Goal: Information Seeking & Learning: Learn about a topic

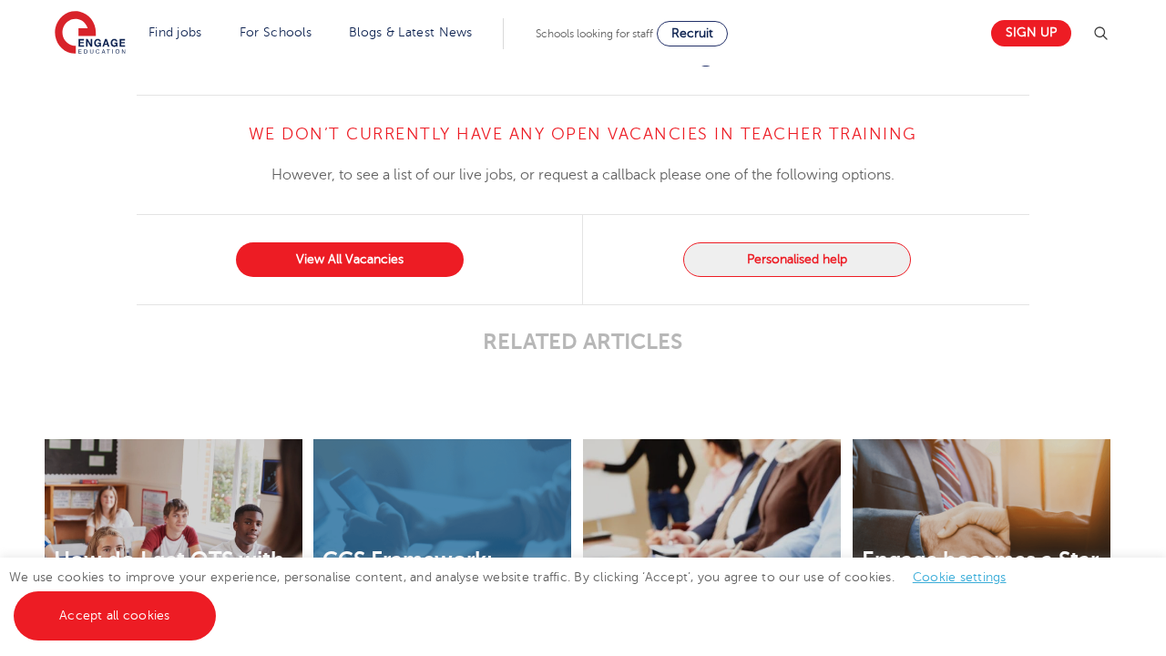
scroll to position [1903, 0]
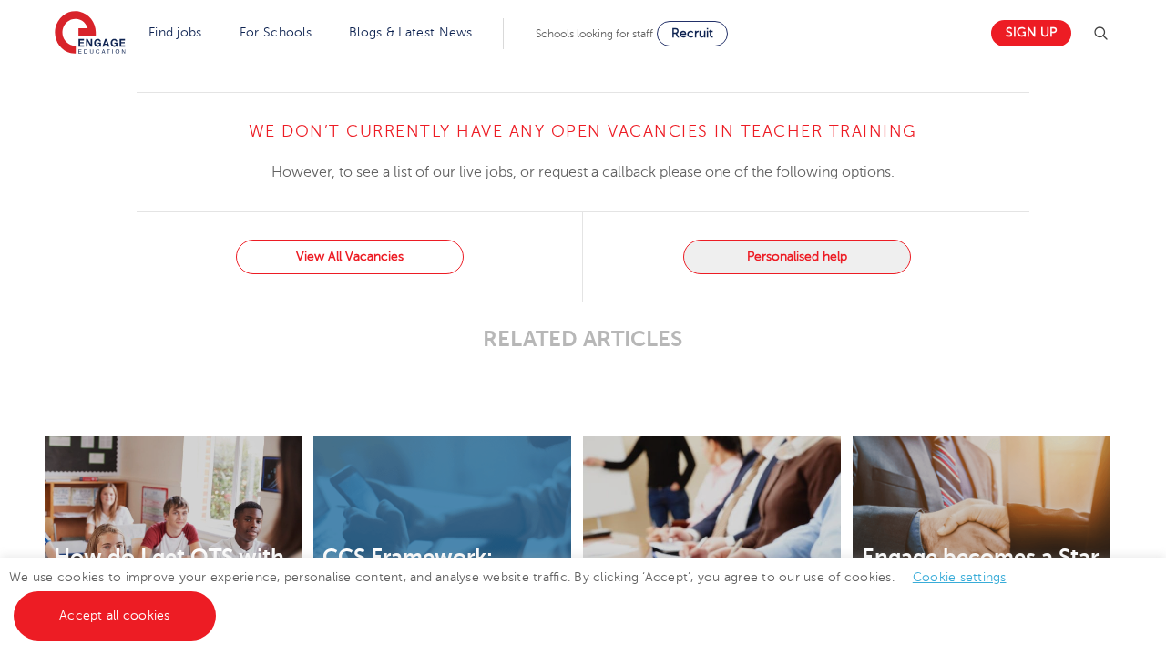
click at [319, 270] on link "View All Vacancies" at bounding box center [350, 257] width 228 height 35
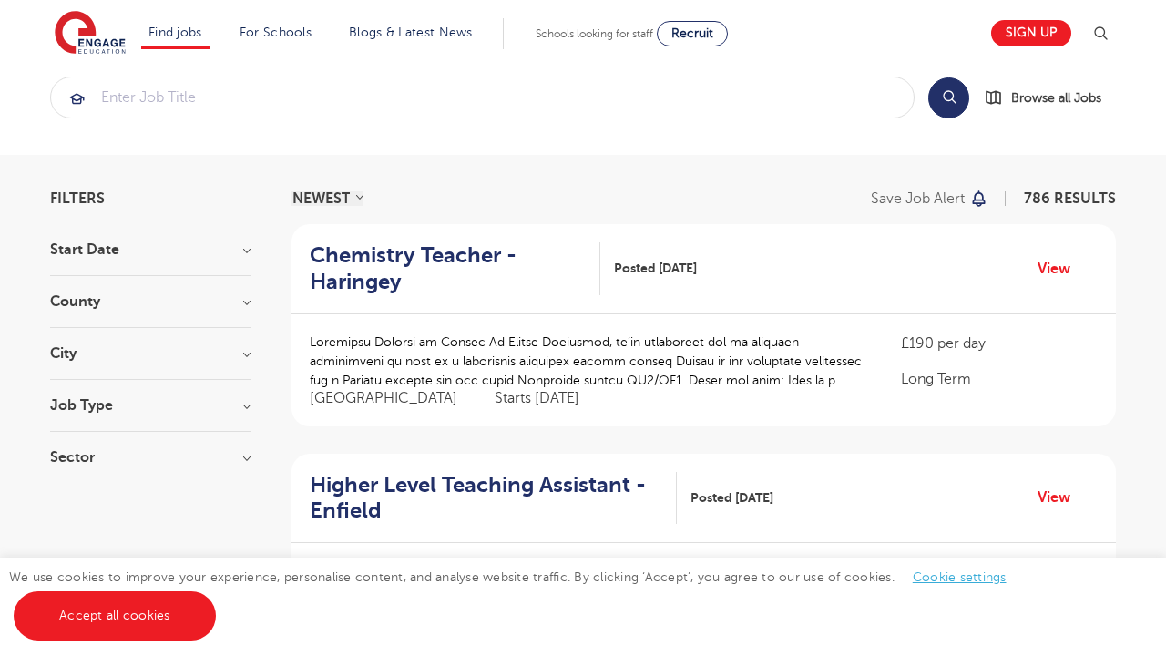
scroll to position [31, 0]
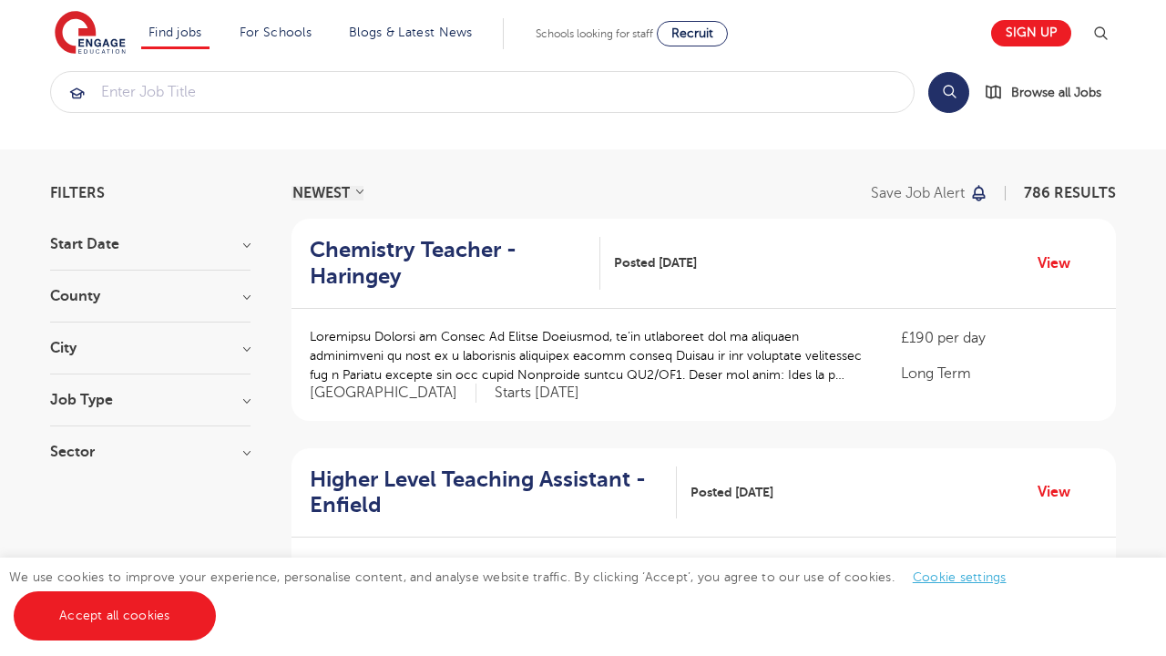
click at [130, 347] on h3 "City" at bounding box center [150, 348] width 200 height 15
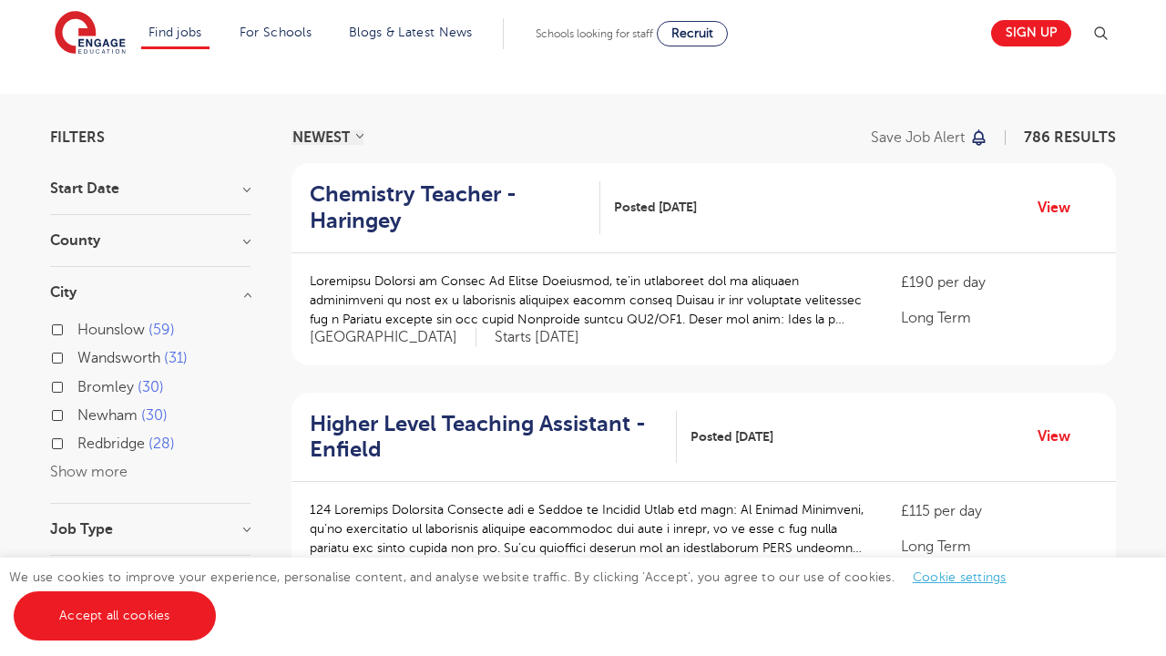
scroll to position [139, 0]
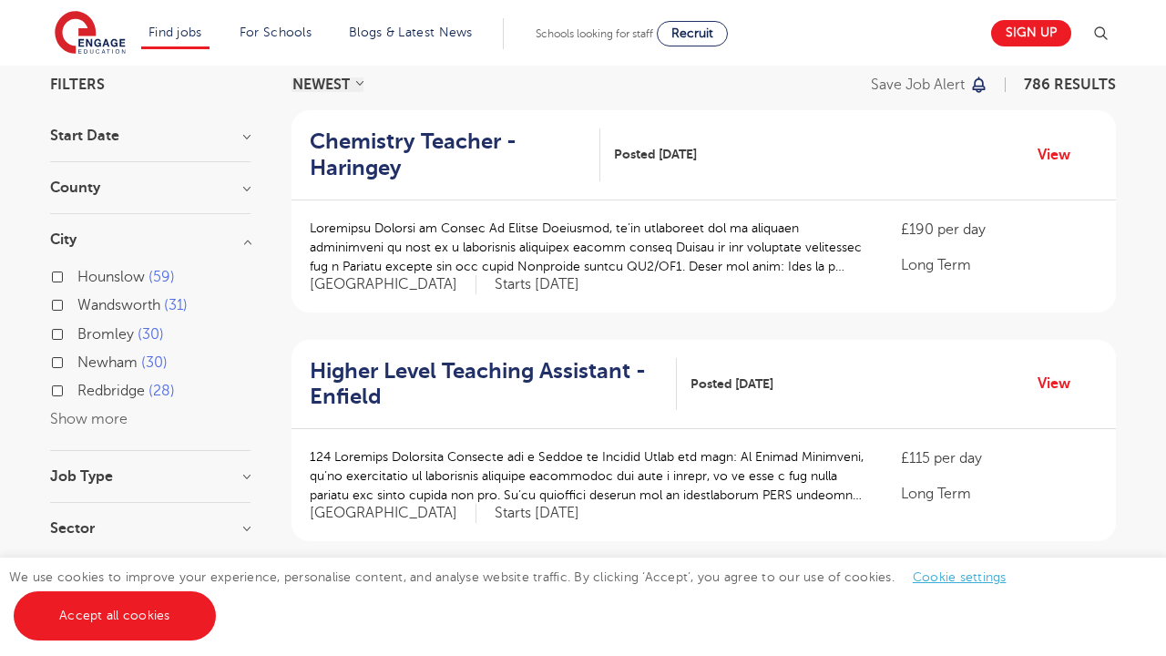
click at [85, 411] on button "Show more" at bounding box center [88, 419] width 77 height 16
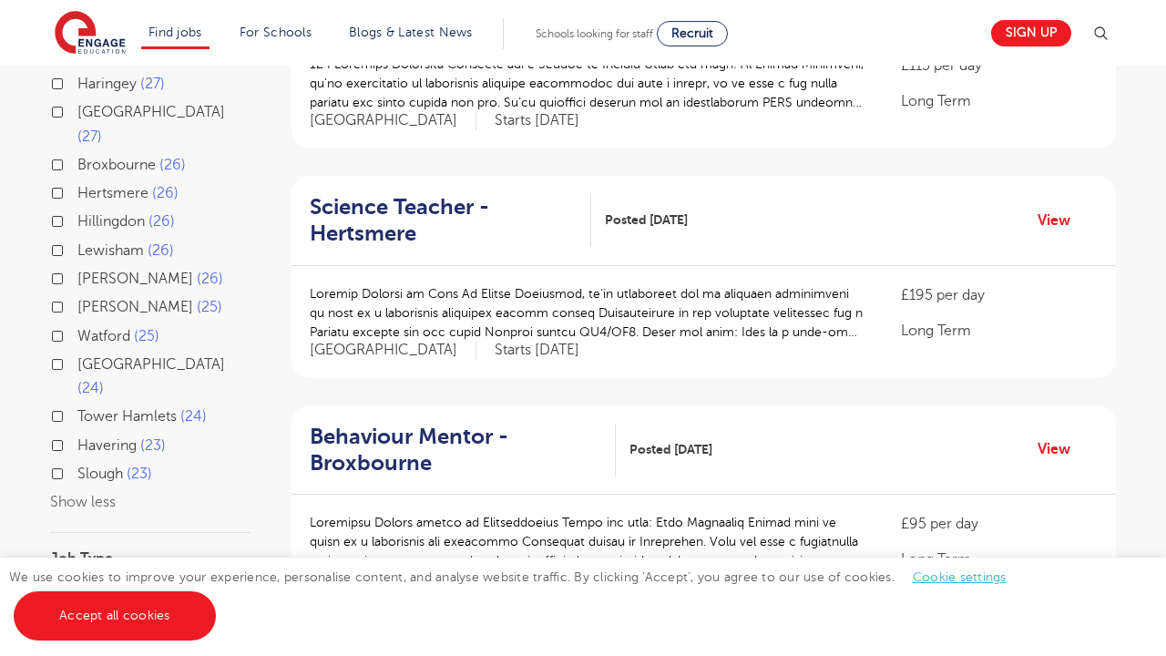
scroll to position [543, 0]
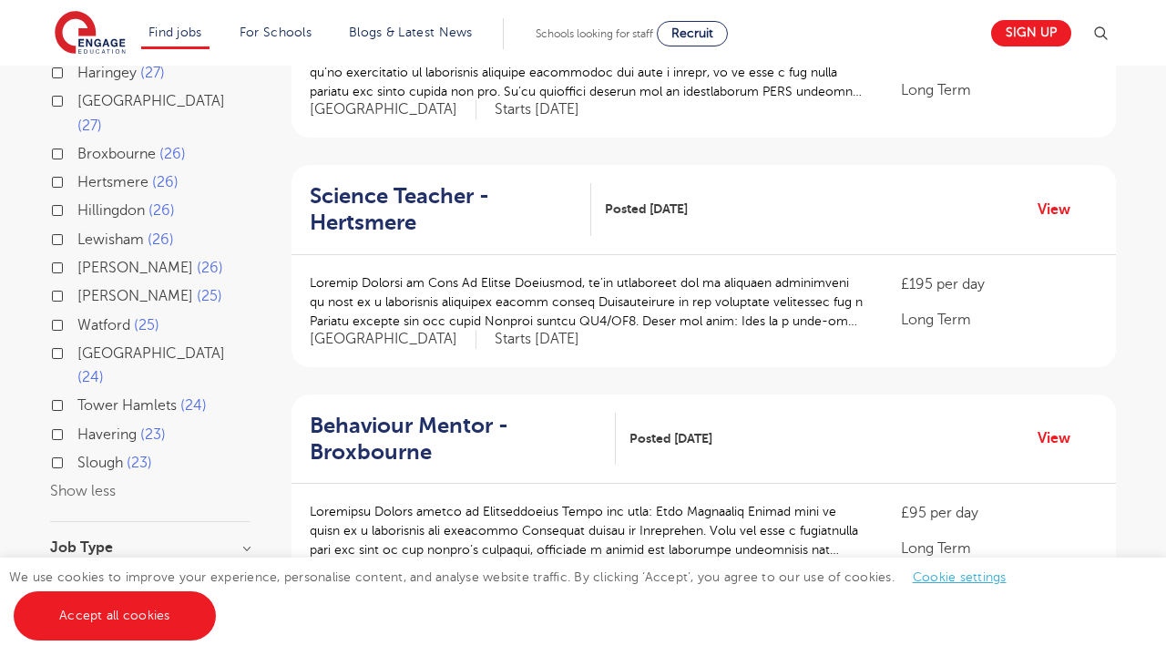
click at [80, 483] on button "Show less" at bounding box center [83, 491] width 66 height 16
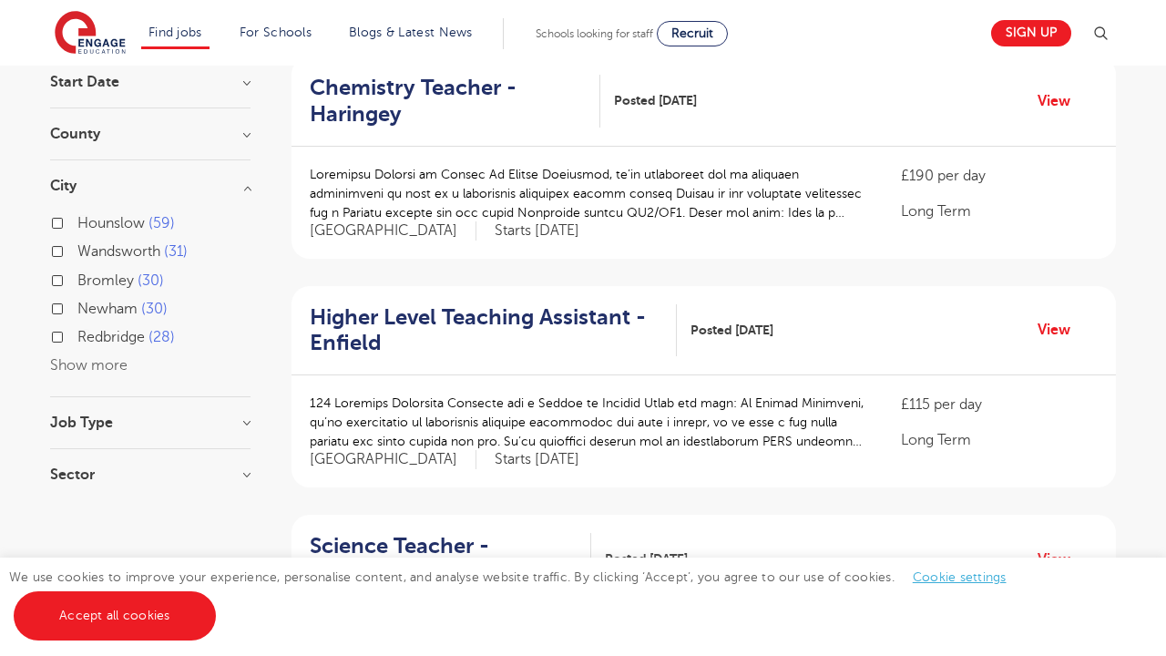
scroll to position [195, 0]
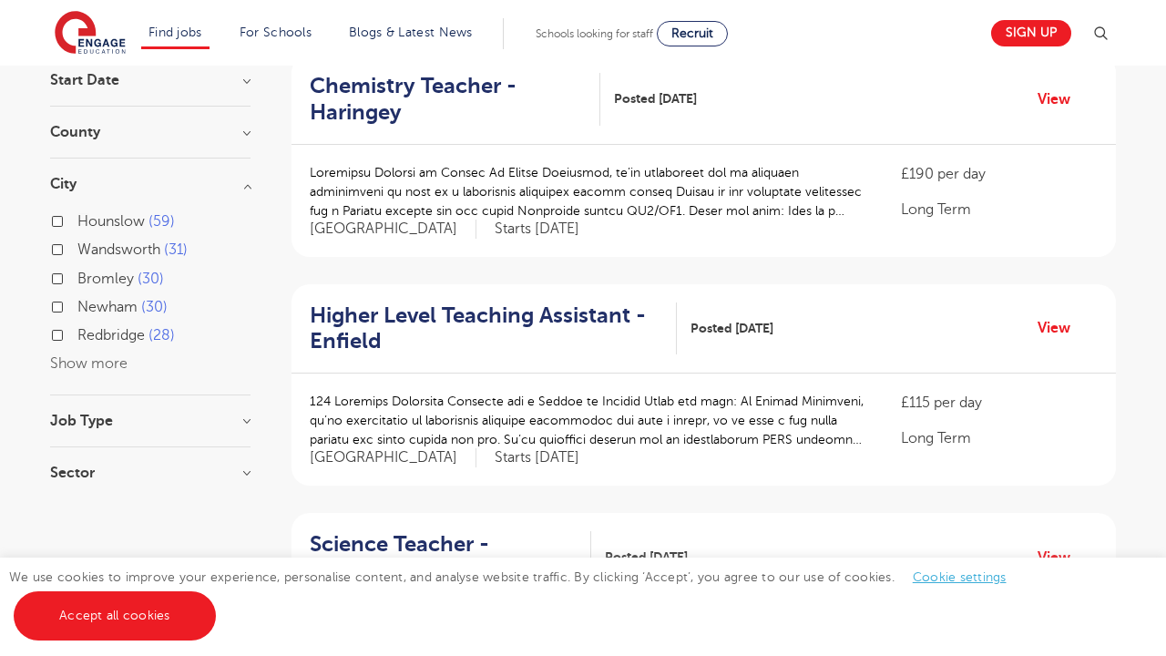
click at [87, 355] on button "Show more" at bounding box center [88, 363] width 77 height 16
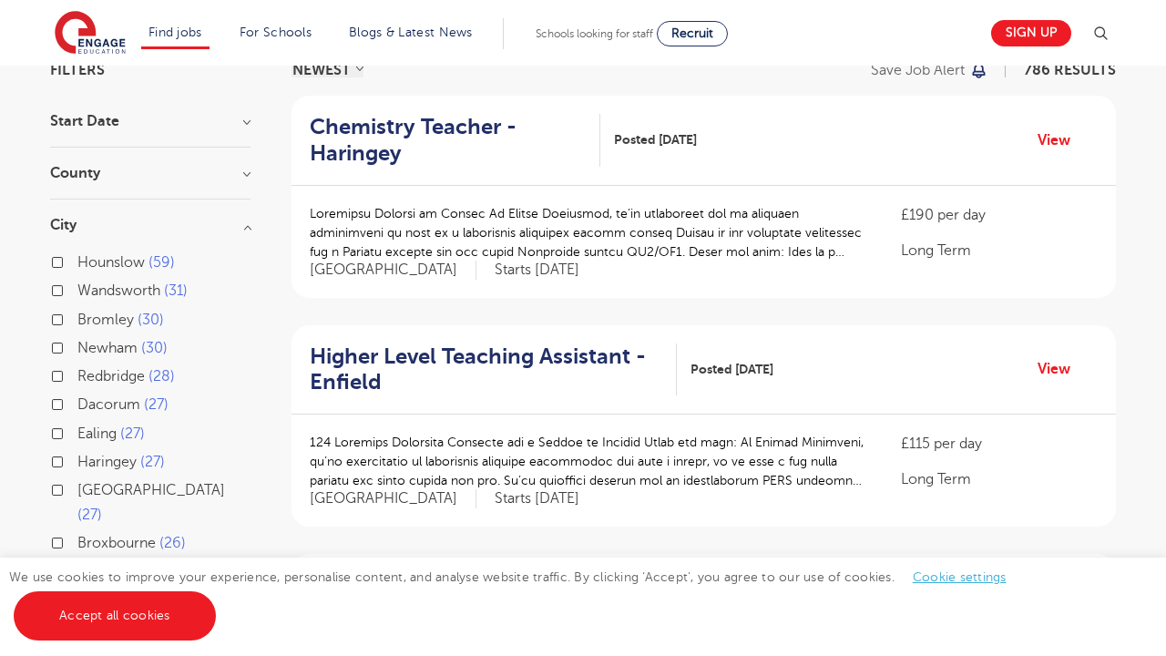
scroll to position [155, 0]
click at [100, 175] on h3 "County" at bounding box center [150, 172] width 200 height 15
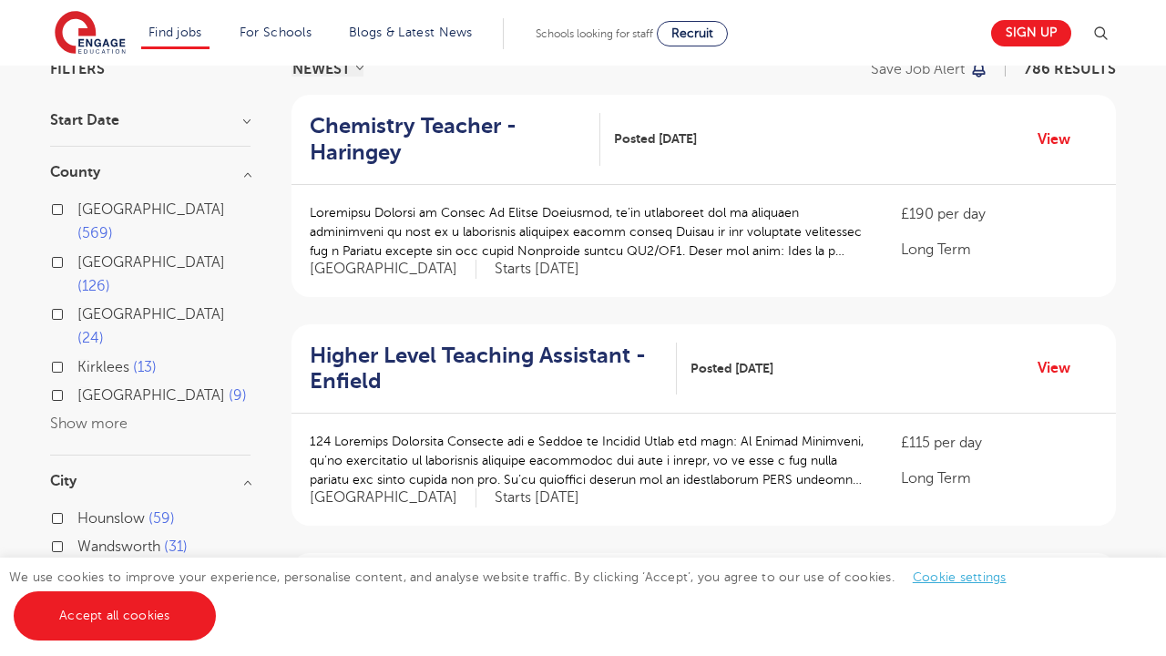
click at [86, 415] on button "Show more" at bounding box center [88, 423] width 77 height 16
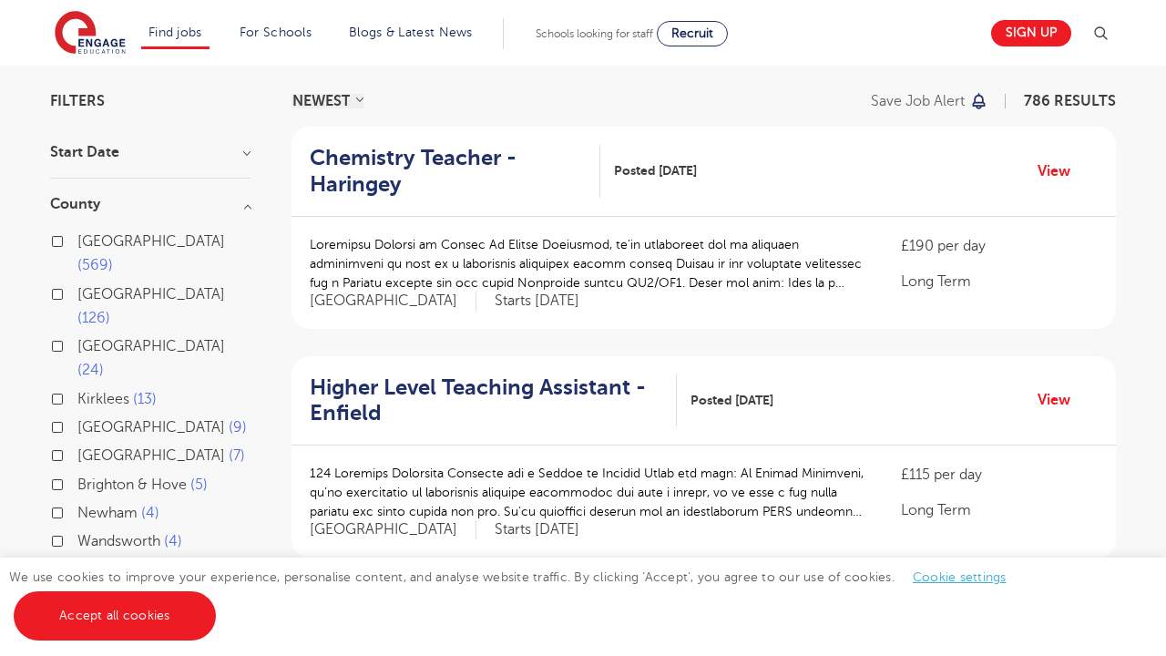
scroll to position [106, 0]
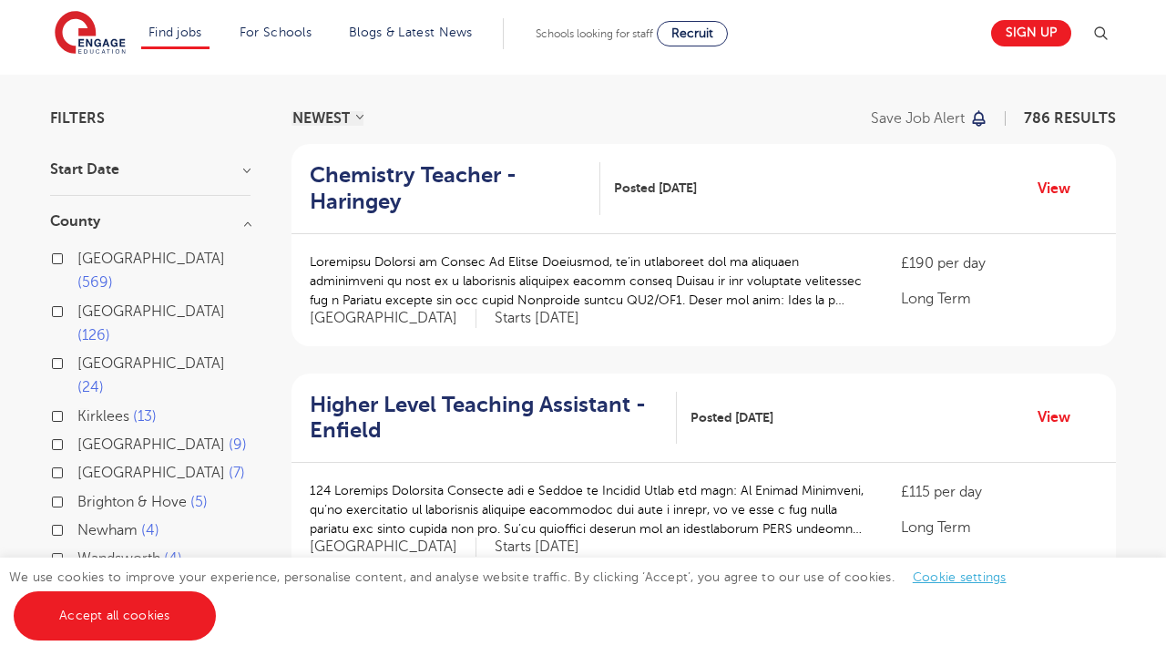
click at [119, 175] on h3 "Start Date" at bounding box center [150, 169] width 200 height 15
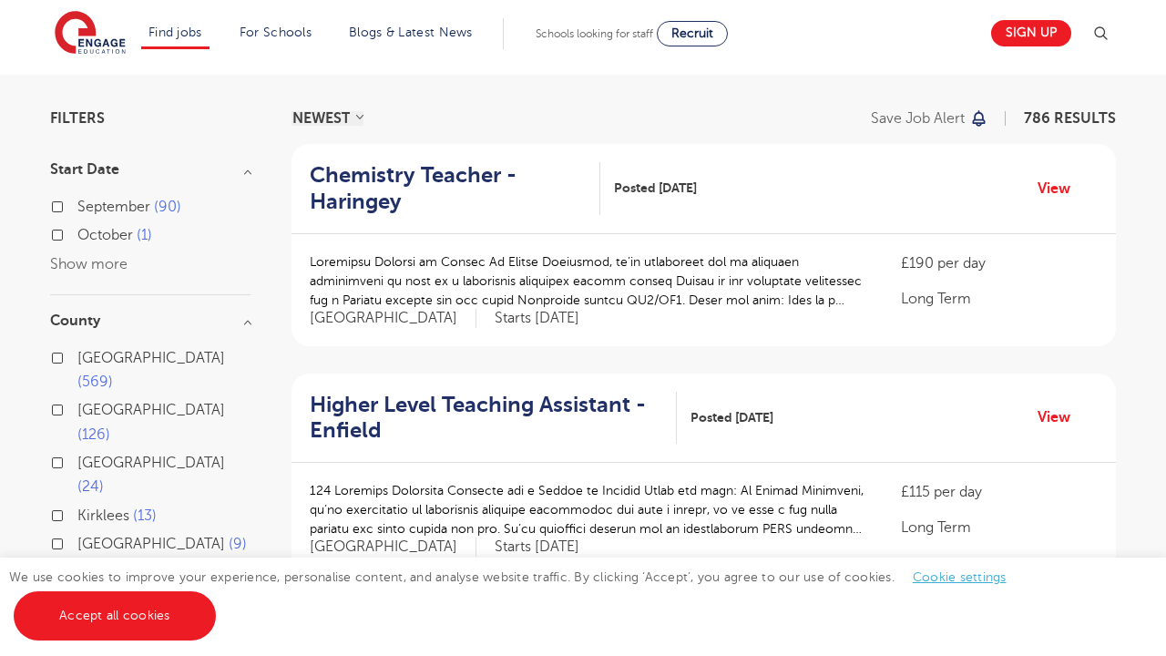
click at [119, 175] on h3 "Start Date" at bounding box center [150, 169] width 200 height 15
